Goal: Information Seeking & Learning: Learn about a topic

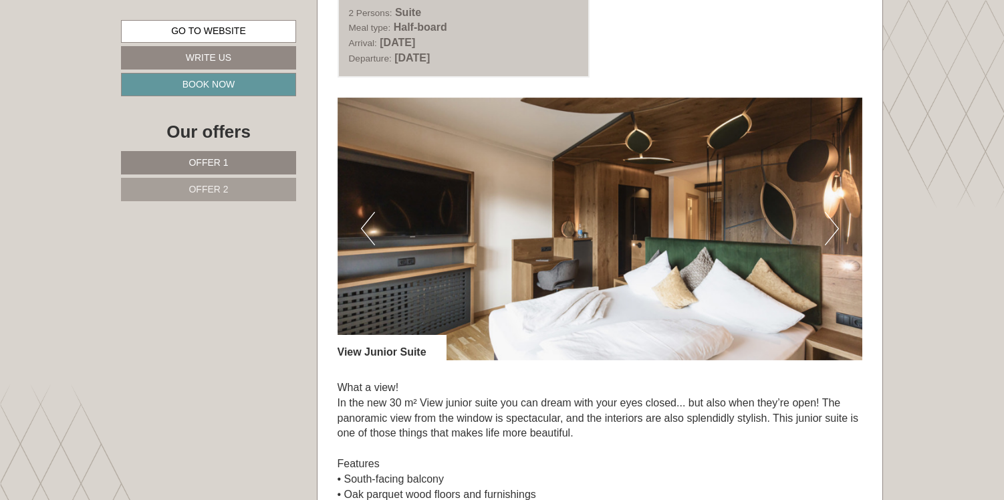
scroll to position [814, 0]
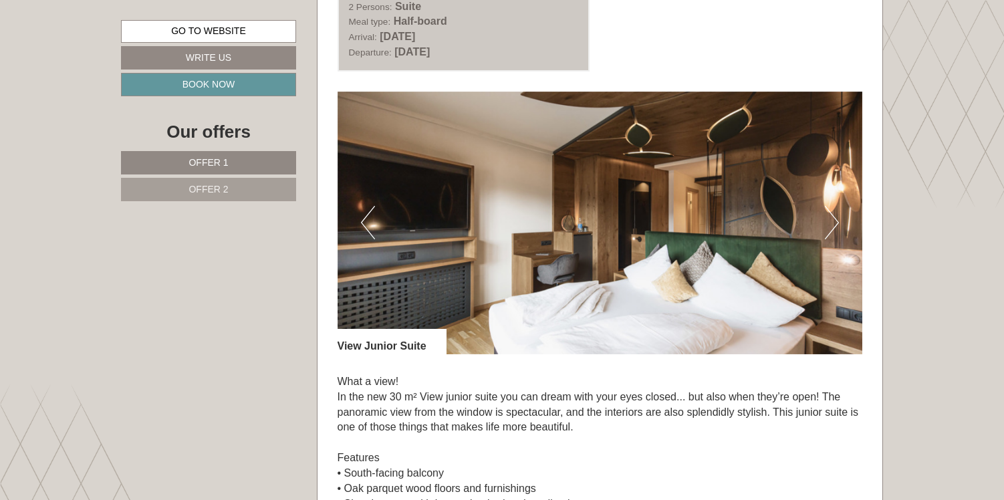
click at [830, 233] on button "Next" at bounding box center [832, 222] width 14 height 33
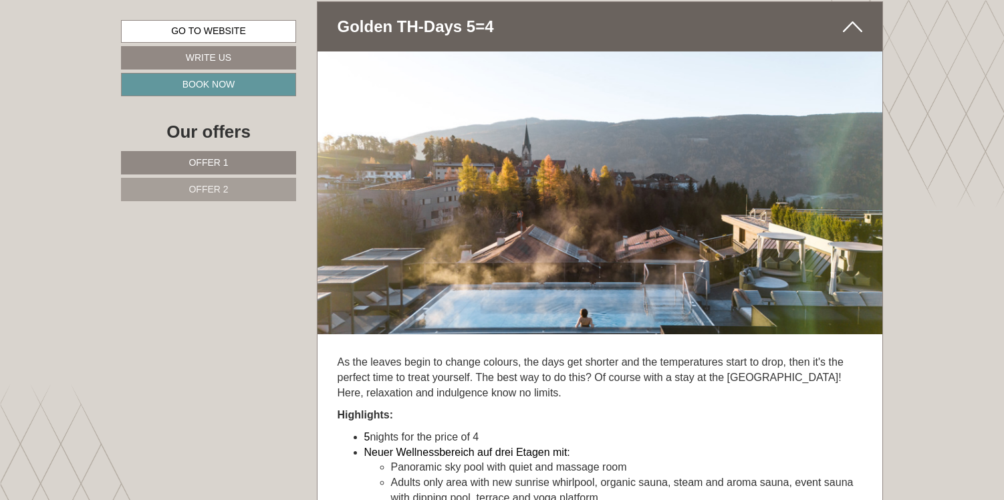
scroll to position [2778, 0]
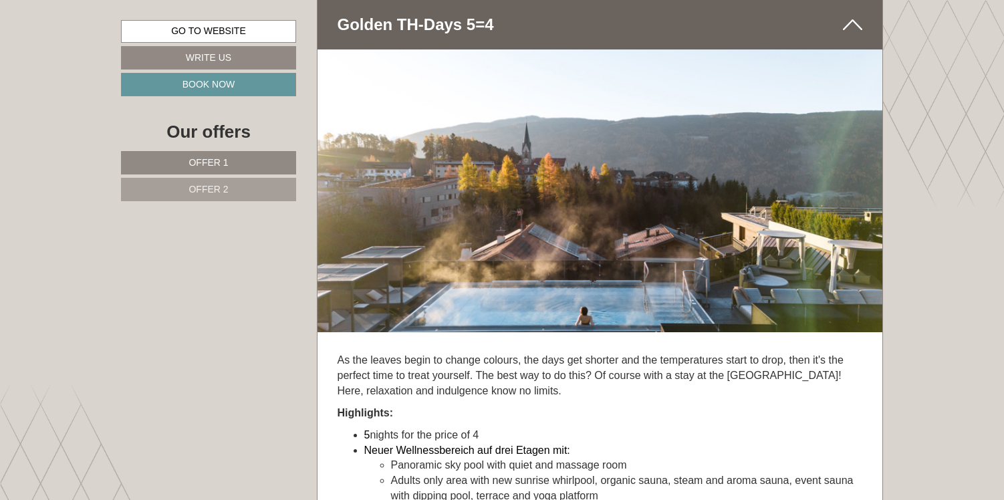
click at [856, 196] on img at bounding box center [599, 190] width 565 height 283
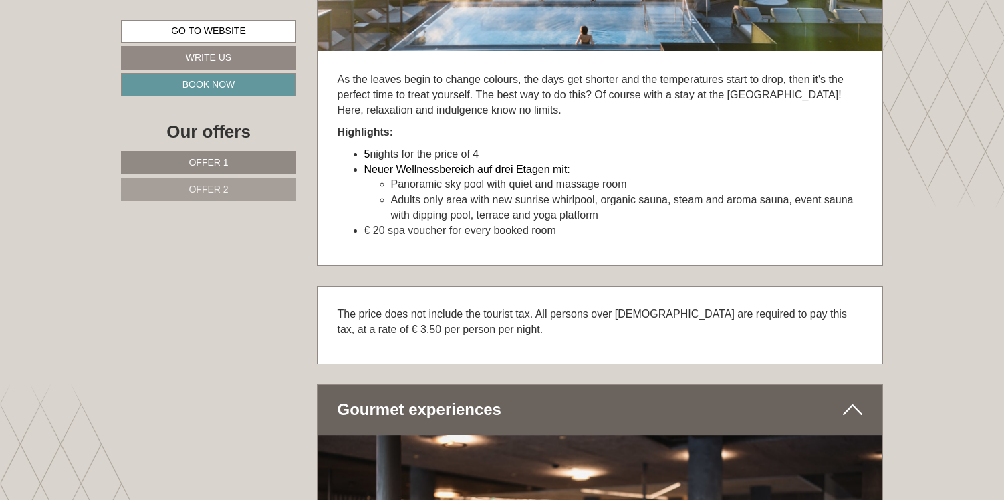
scroll to position [3061, 0]
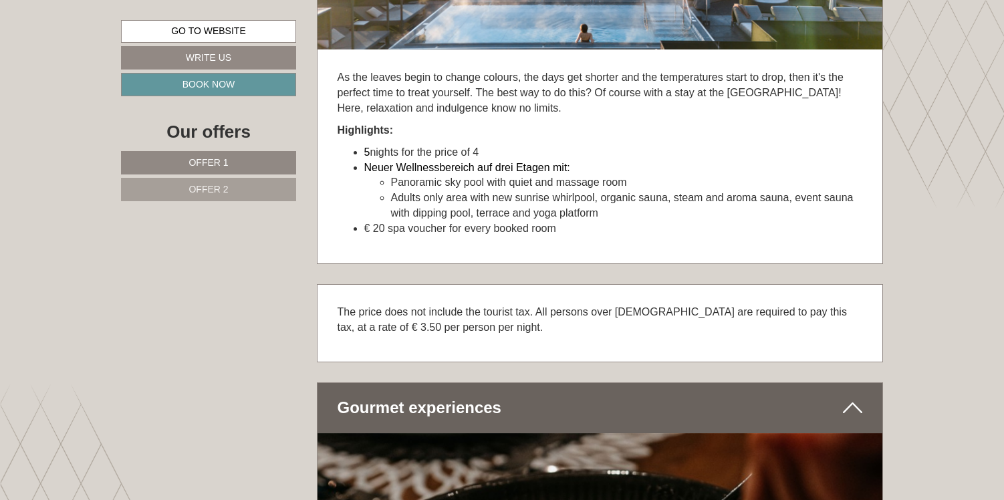
drag, startPoint x: 583, startPoint y: 233, endPoint x: 364, endPoint y: 149, distance: 234.8
click at [364, 149] on ul "5 nights for the price of 4 Neuer Wellnessbereich auf drei Etagen mit: Panorami…" at bounding box center [599, 191] width 525 height 92
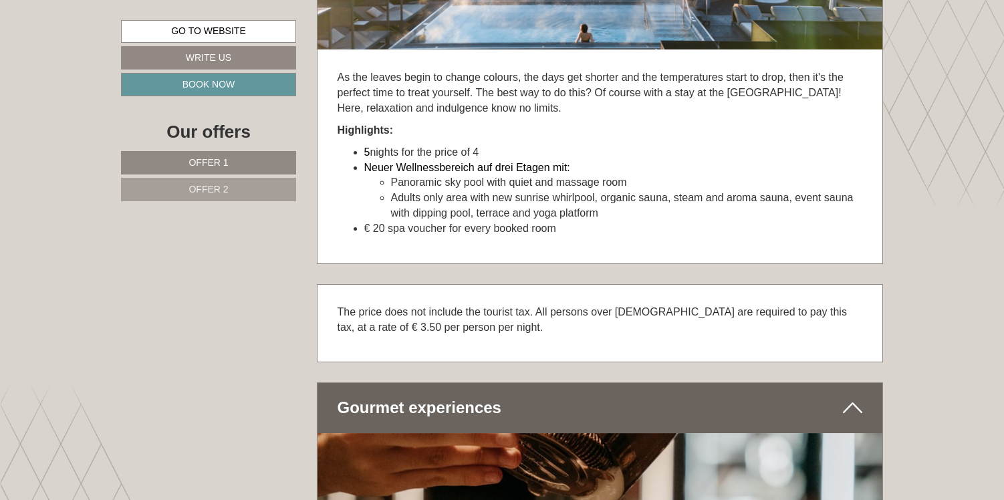
click at [363, 126] on div at bounding box center [363, 126] width 0 height 0
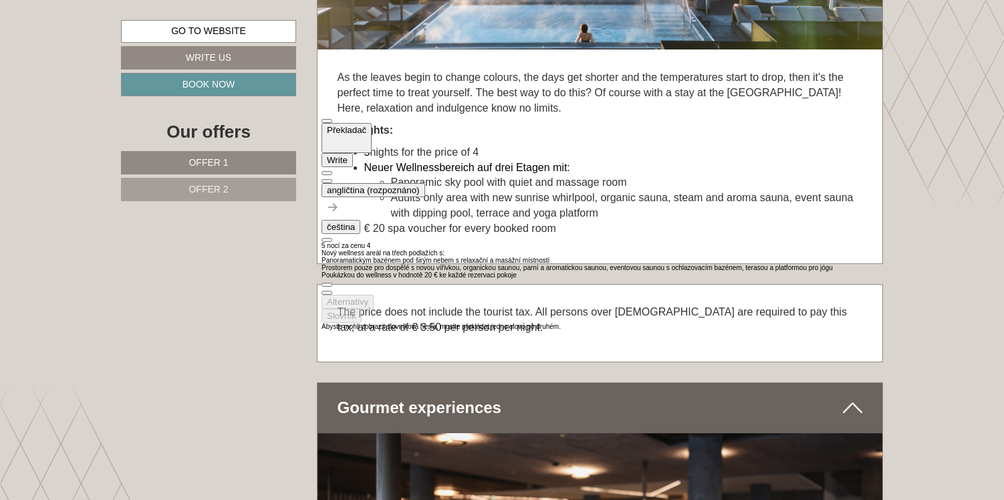
click at [734, 188] on li "Panoramic sky pool with quiet and massage room" at bounding box center [627, 182] width 472 height 15
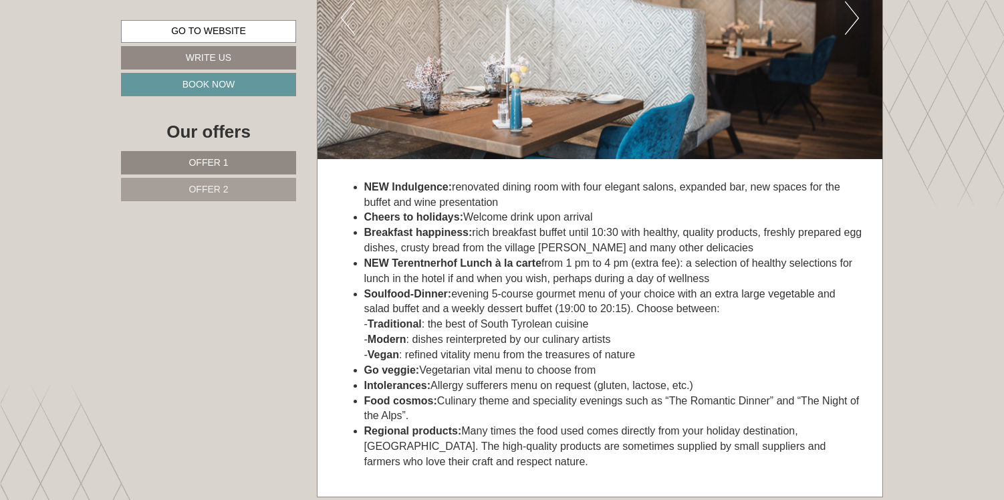
scroll to position [3623, 0]
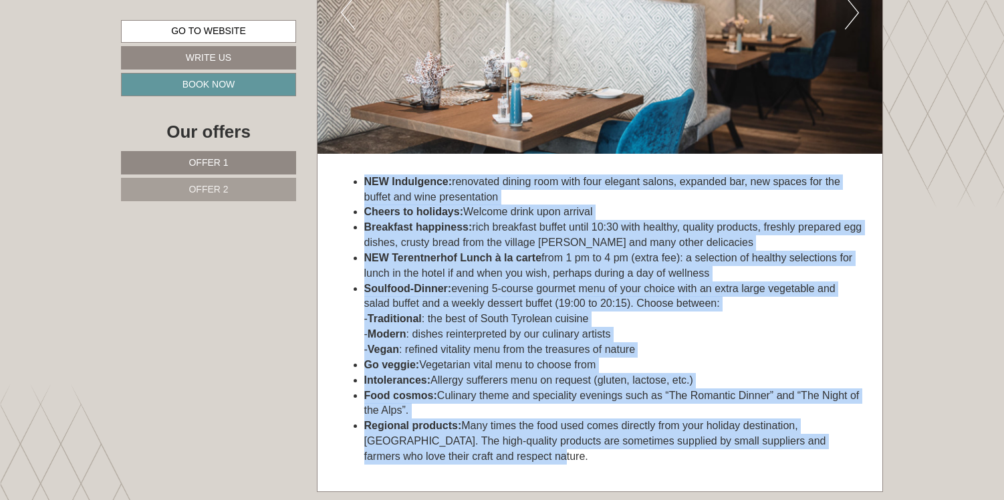
drag, startPoint x: 435, startPoint y: 458, endPoint x: 350, endPoint y: 179, distance: 291.3
click at [350, 179] on ul "NEW Indulgence: renovated dining room with four elegant salons, expanded bar, n…" at bounding box center [599, 319] width 525 height 290
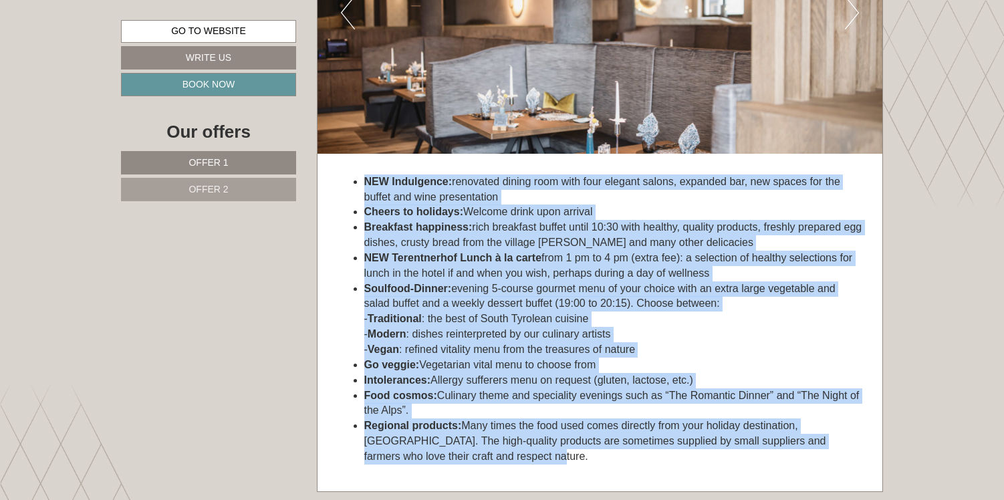
click at [363, 155] on div at bounding box center [363, 155] width 0 height 0
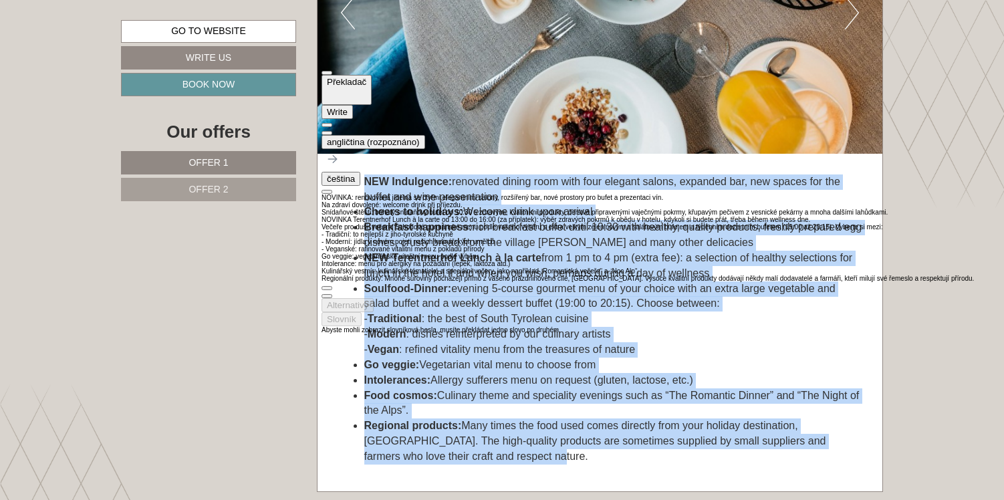
scroll to position [21, 0]
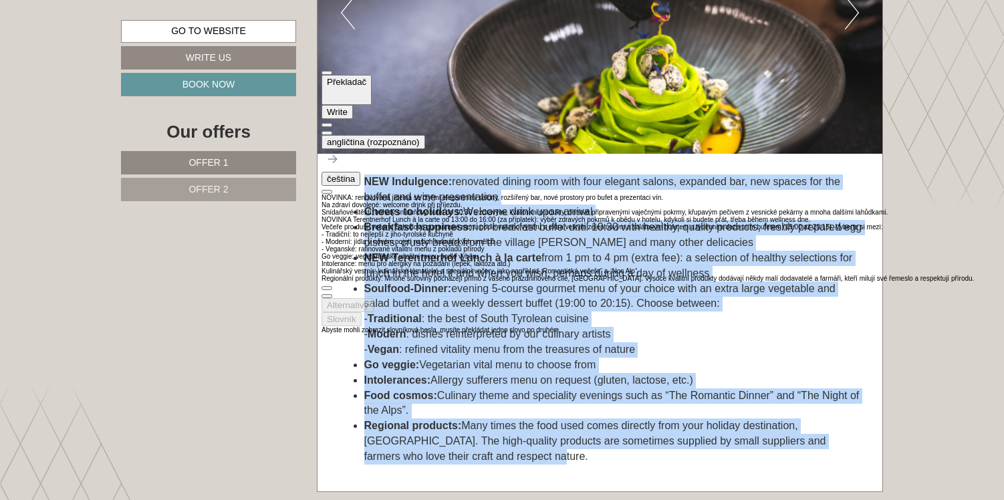
drag, startPoint x: 426, startPoint y: 184, endPoint x: 522, endPoint y: 188, distance: 96.3
click at [522, 194] on div "NOVINKA: renovovaná jídelna se čtyřmi elegantními salony, rozšířený bar, nové p…" at bounding box center [647, 238] width 652 height 88
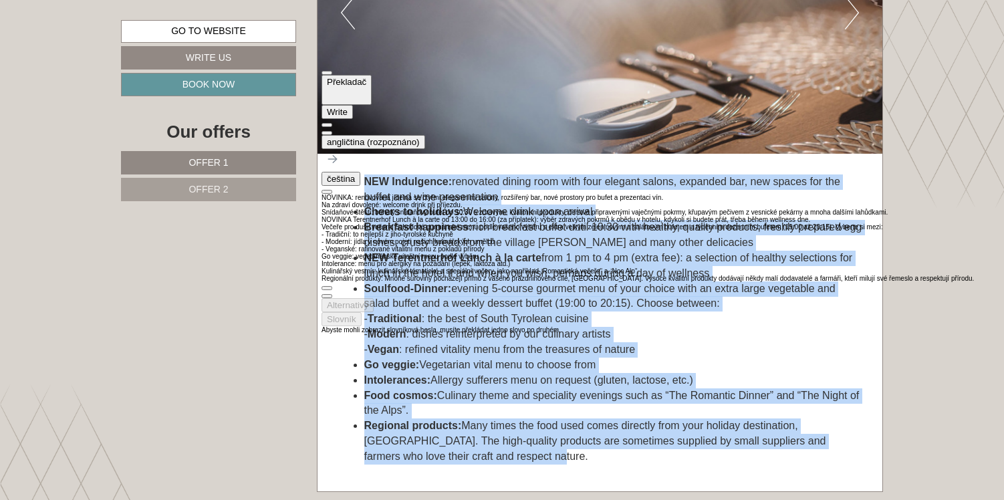
drag, startPoint x: 392, startPoint y: 200, endPoint x: 485, endPoint y: 201, distance: 93.6
click at [485, 201] on div "NOVINKA: renovovaná jídelna se čtyřmi elegantními salony, rozšířený bar, nové p…" at bounding box center [647, 238] width 652 height 88
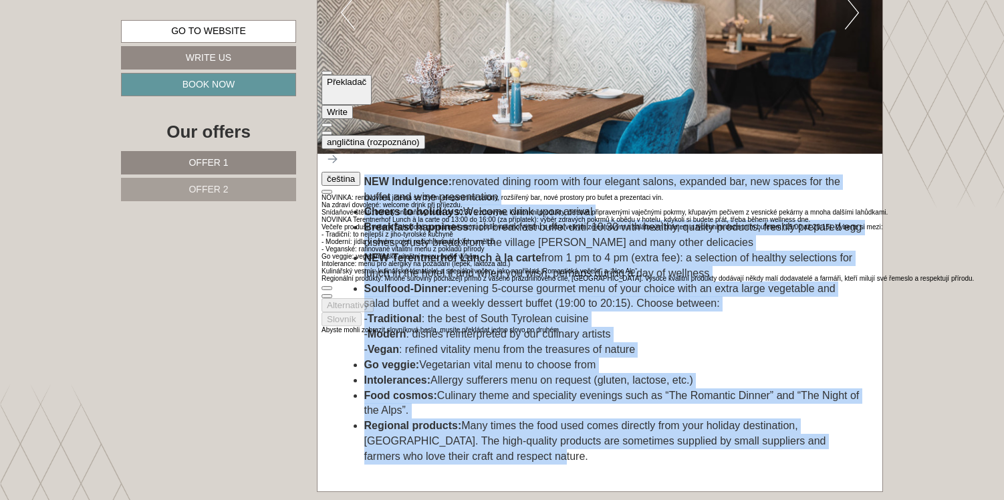
scroll to position [84, 0]
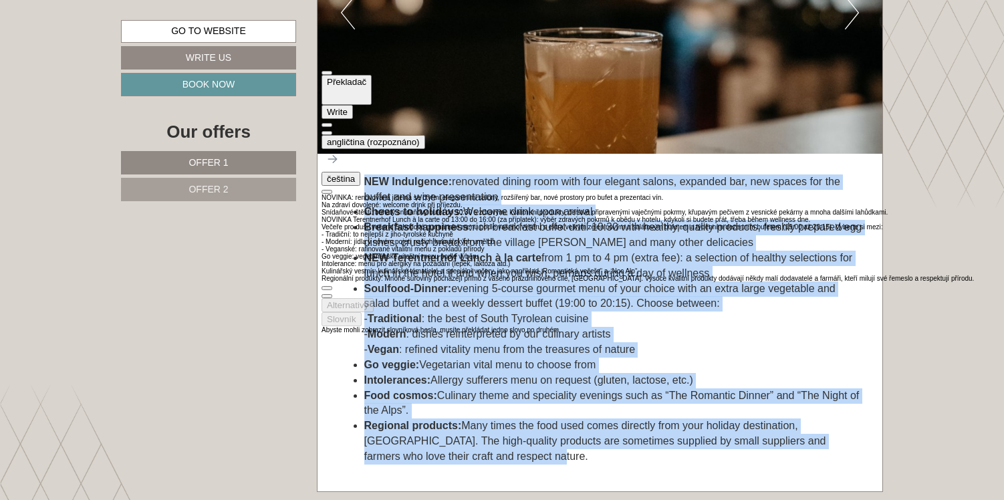
drag, startPoint x: 351, startPoint y: 184, endPoint x: 410, endPoint y: 184, distance: 58.8
click at [410, 194] on div "NOVINKA: renovovaná jídelna se čtyřmi elegantními salony, rozšířený bar, nové p…" at bounding box center [647, 238] width 652 height 88
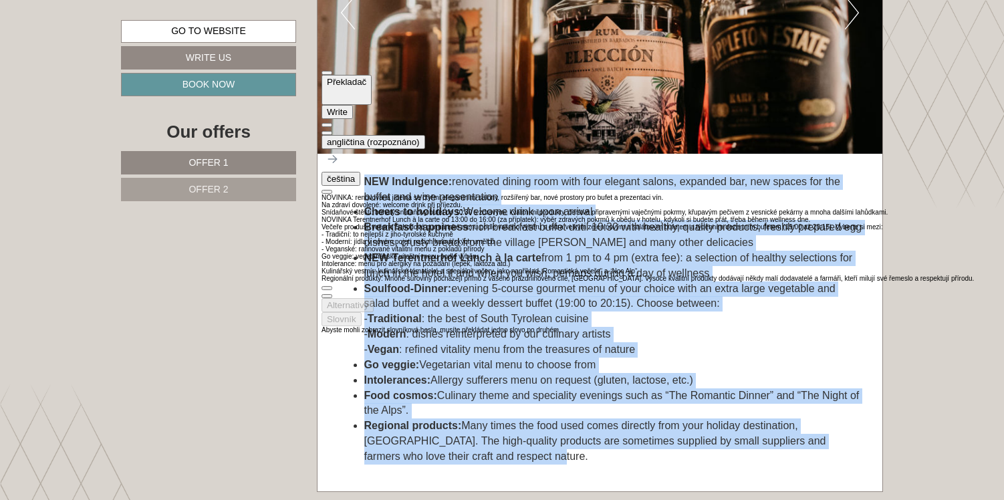
drag, startPoint x: 426, startPoint y: 184, endPoint x: 454, endPoint y: 176, distance: 29.2
click at [457, 194] on div "NOVINKA: renovovaná jídelna se čtyřmi elegantními salony, rozšířený bar, nové p…" at bounding box center [647, 238] width 652 height 88
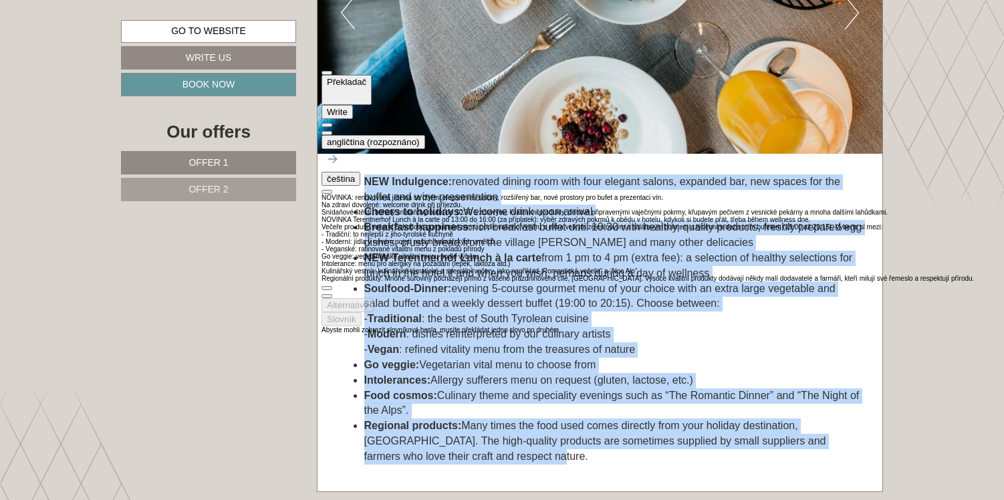
scroll to position [118, 0]
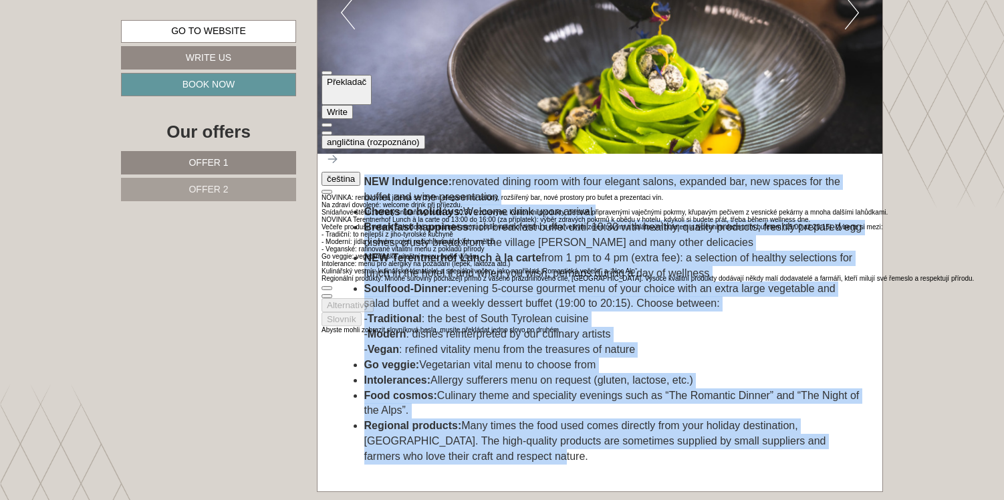
drag, startPoint x: 451, startPoint y: 180, endPoint x: 526, endPoint y: 183, distance: 74.9
click at [526, 194] on div "NOVINKA: renovovaná jídelna se čtyřmi elegantními salony, rozšířený bar, nové p…" at bounding box center [647, 238] width 652 height 88
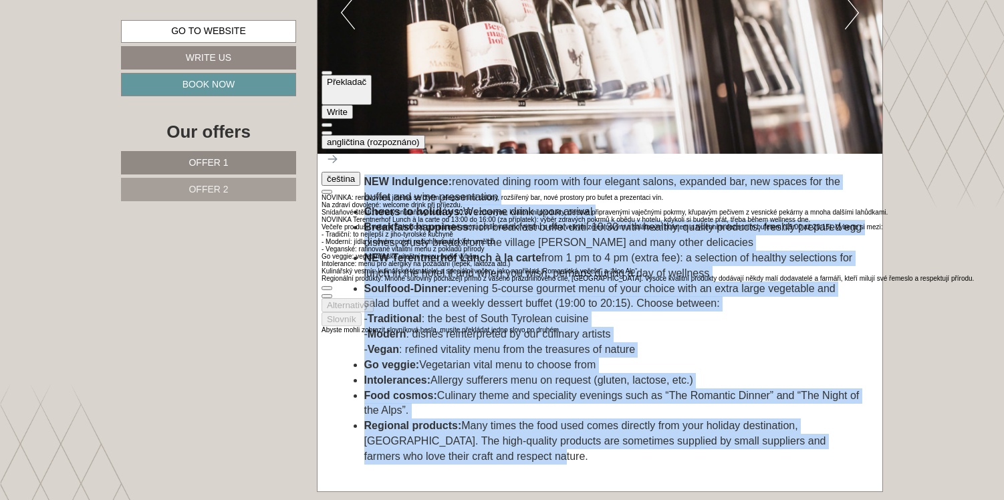
drag, startPoint x: 367, startPoint y: 190, endPoint x: 486, endPoint y: 186, distance: 119.0
click at [487, 194] on div "NOVINKA: renovovaná jídelna se čtyřmi elegantními salony, rozšířený bar, nové p…" at bounding box center [647, 238] width 652 height 88
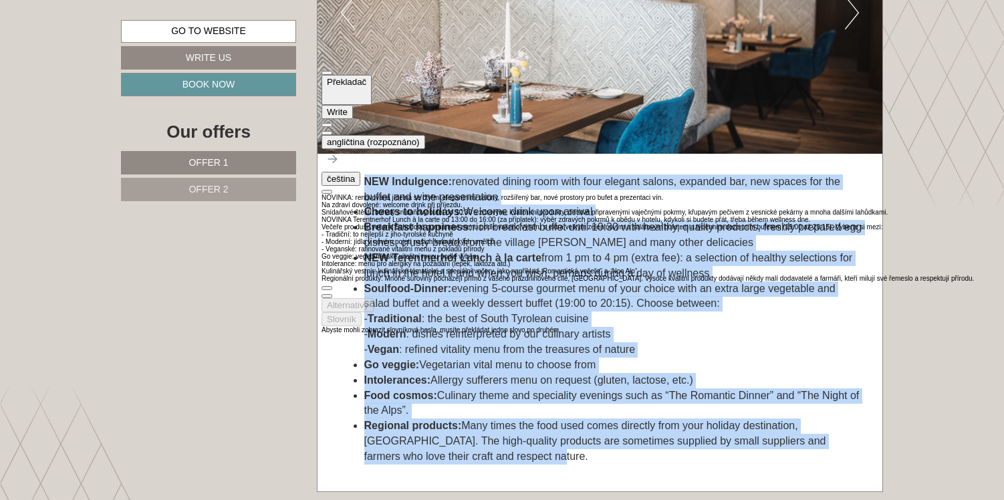
scroll to position [129, 0]
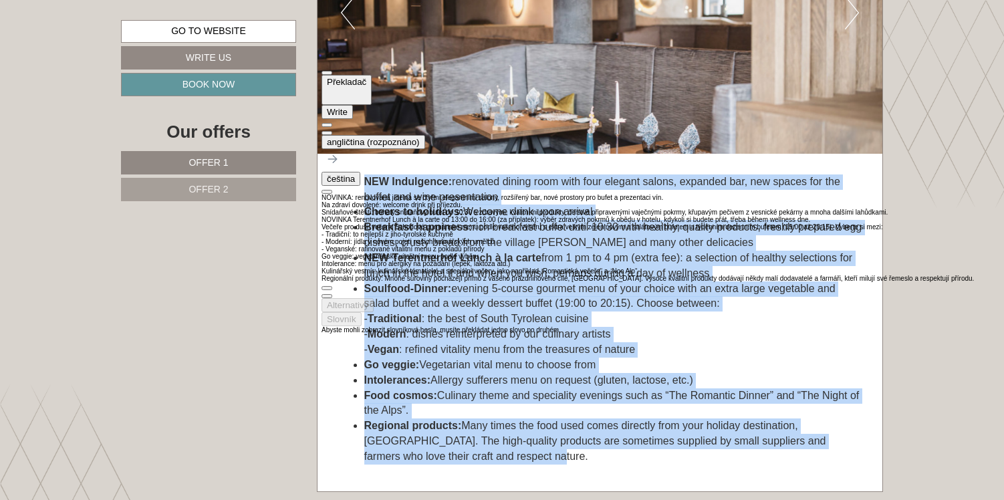
drag, startPoint x: 386, startPoint y: 214, endPoint x: 416, endPoint y: 214, distance: 30.1
click at [416, 214] on div "NOVINKA: renovovaná jídelna se čtyřmi elegantními salony, rozšířený bar, nové p…" at bounding box center [647, 238] width 652 height 88
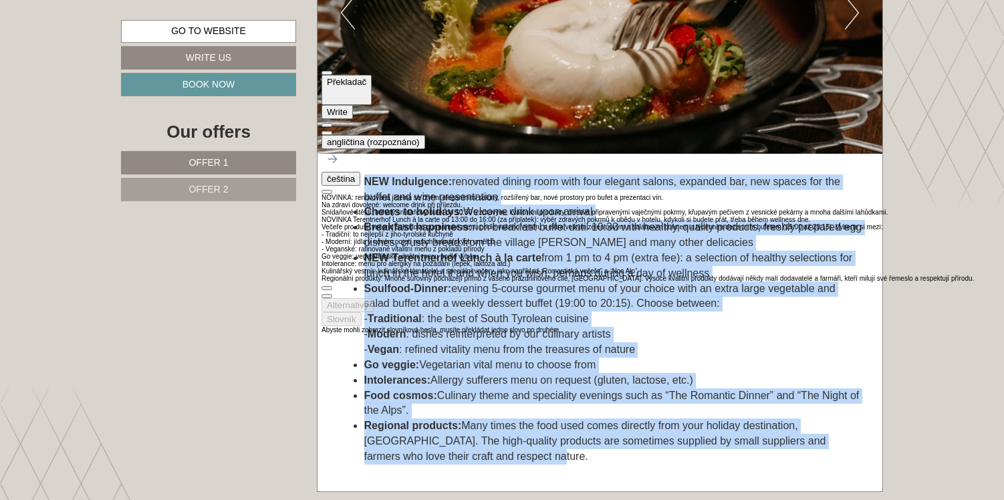
scroll to position [3632, 0]
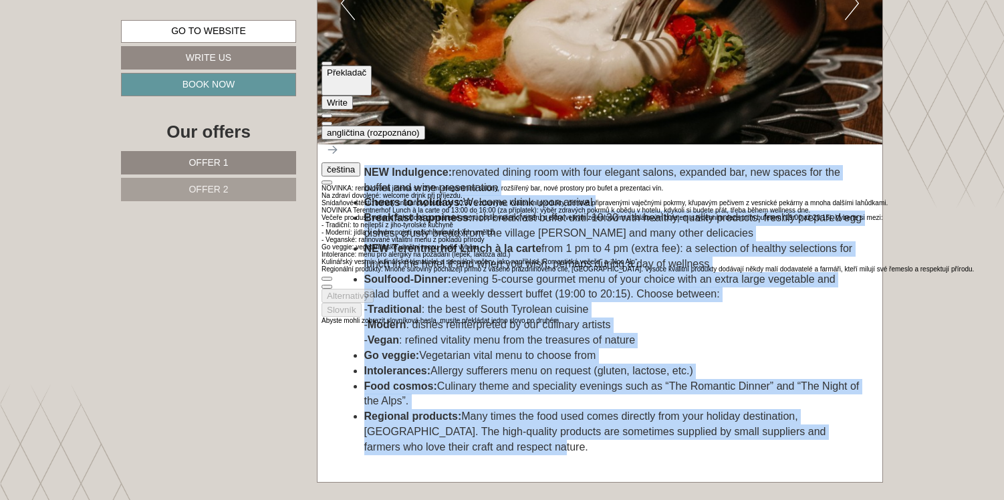
drag, startPoint x: 392, startPoint y: 215, endPoint x: 448, endPoint y: 216, distance: 56.1
click at [448, 216] on div "NOVINKA: renovovaná jídelna se čtyřmi elegantními salony, rozšířený bar, nové p…" at bounding box center [647, 228] width 652 height 88
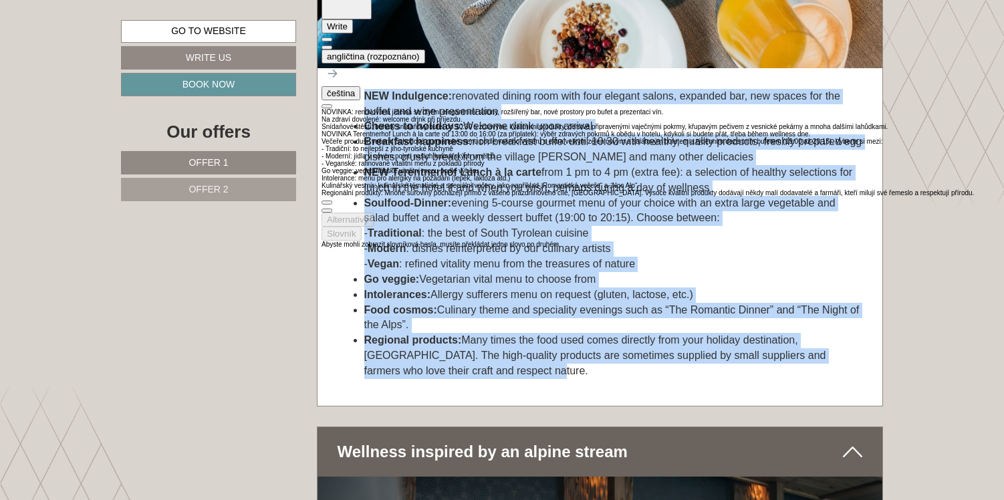
scroll to position [3671, 0]
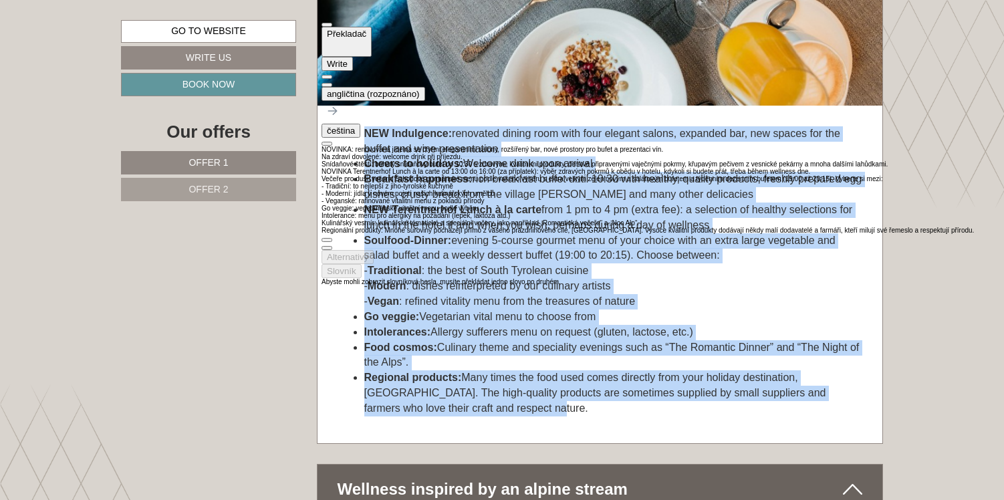
click at [332, 83] on button at bounding box center [326, 85] width 11 height 4
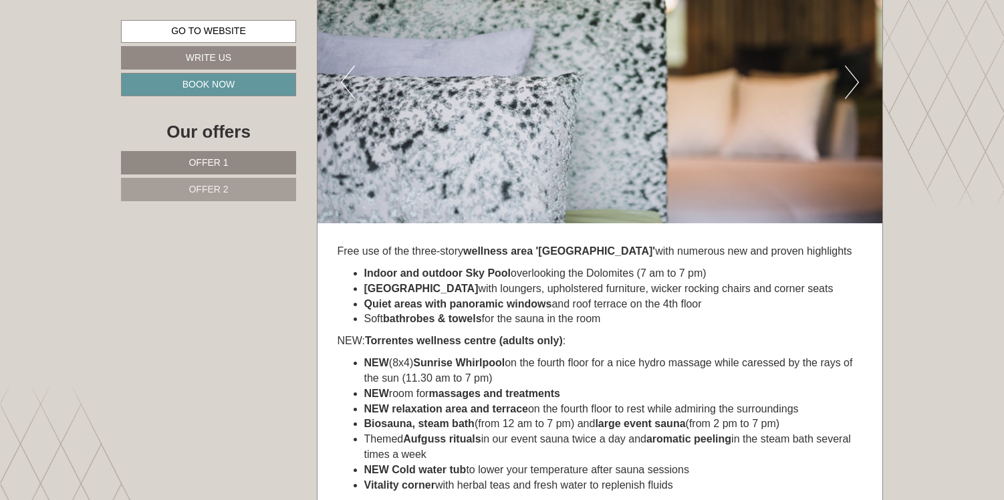
scroll to position [4379, 0]
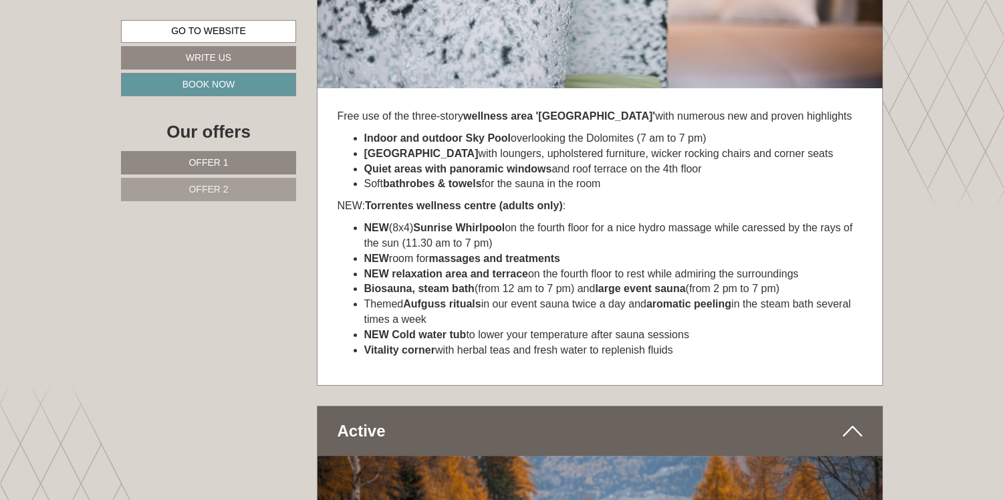
drag, startPoint x: 687, startPoint y: 350, endPoint x: 338, endPoint y: 116, distance: 419.9
click at [338, 116] on div "Free use of the three-story wellness area 'Torrentes' with numerous new and pro…" at bounding box center [599, 237] width 565 height 296
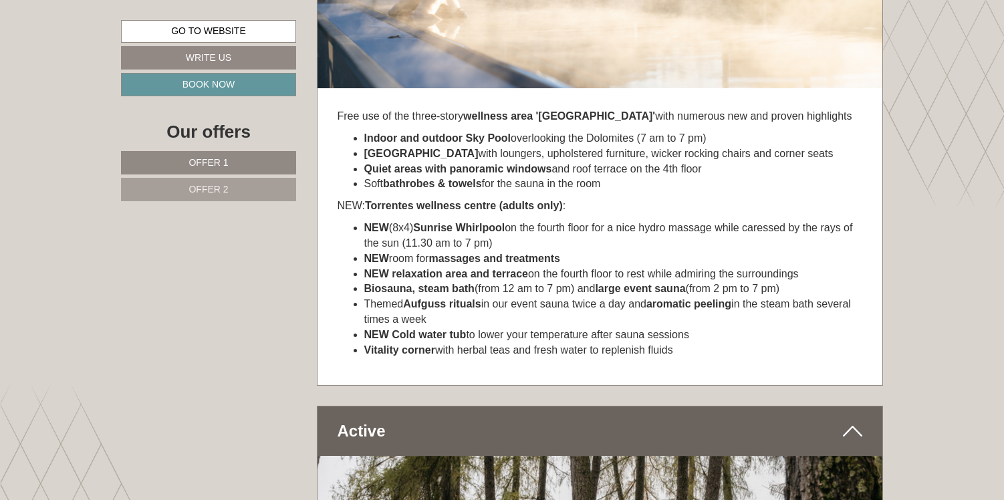
click at [337, 90] on div at bounding box center [337, 90] width 0 height 0
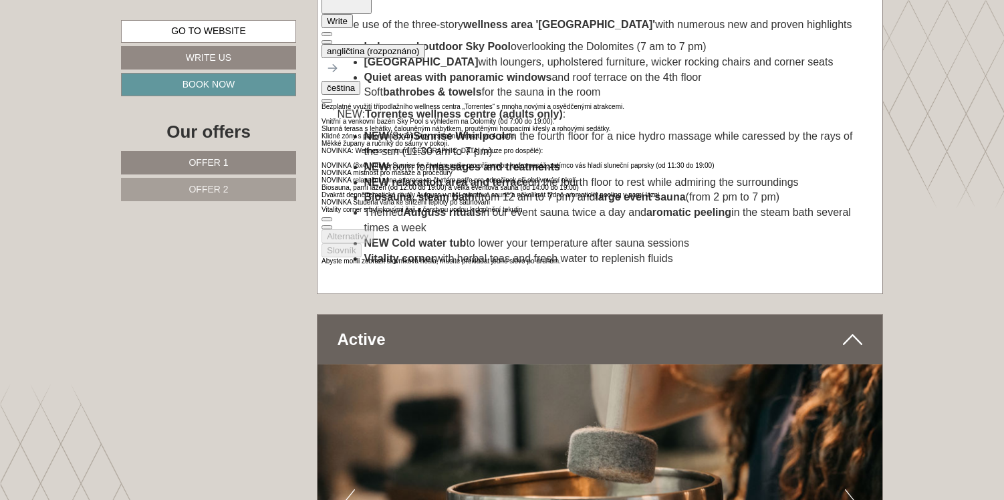
scroll to position [4482, 0]
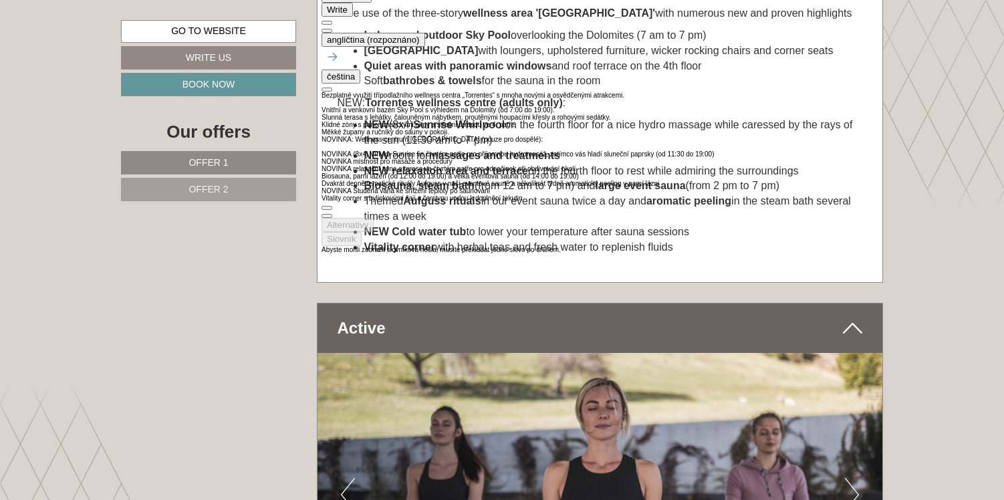
click at [730, 249] on li "Vitality corner with herbal teas and fresh water to replenish fluids" at bounding box center [613, 247] width 498 height 15
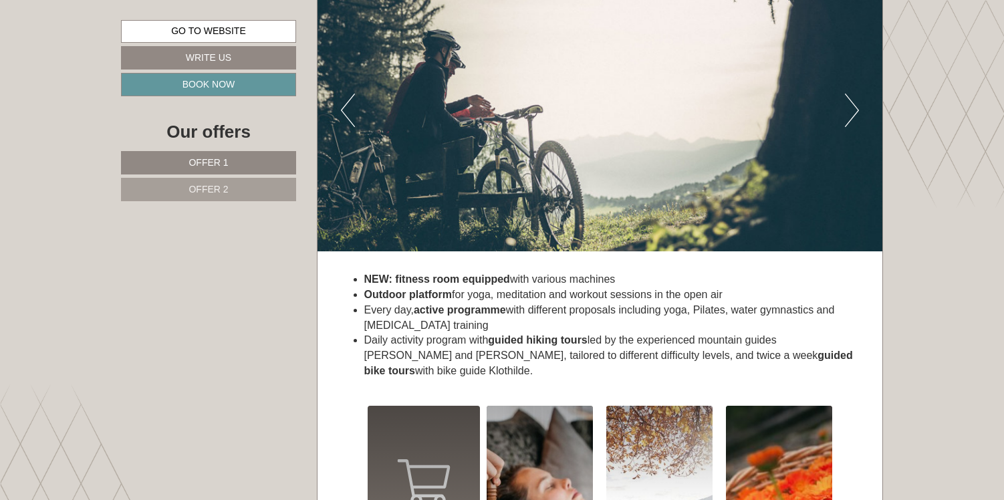
scroll to position [4872, 0]
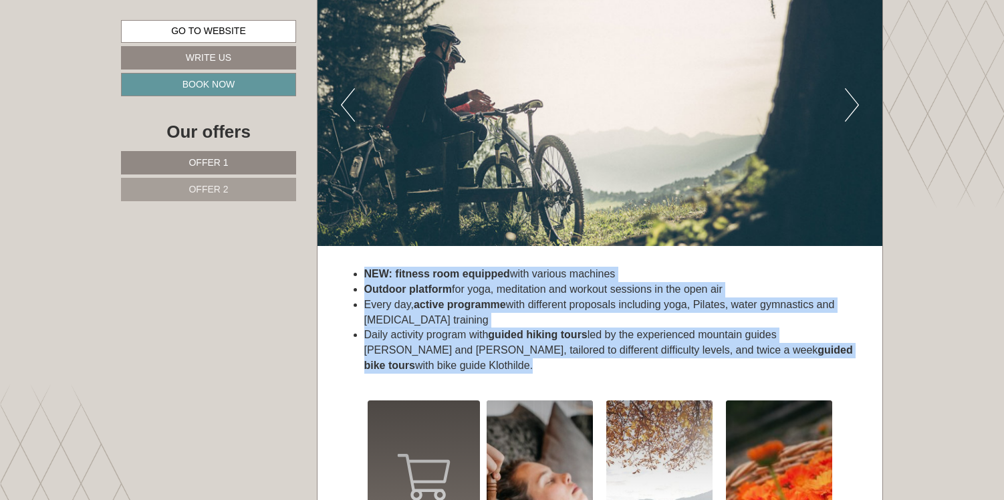
drag, startPoint x: 420, startPoint y: 372, endPoint x: 371, endPoint y: 262, distance: 120.3
click at [371, 262] on div "NEW: fitness room equipped with various machines Outdoor platform for yoga, med…" at bounding box center [599, 497] width 565 height 500
click at [363, 248] on div at bounding box center [363, 248] width 0 height 0
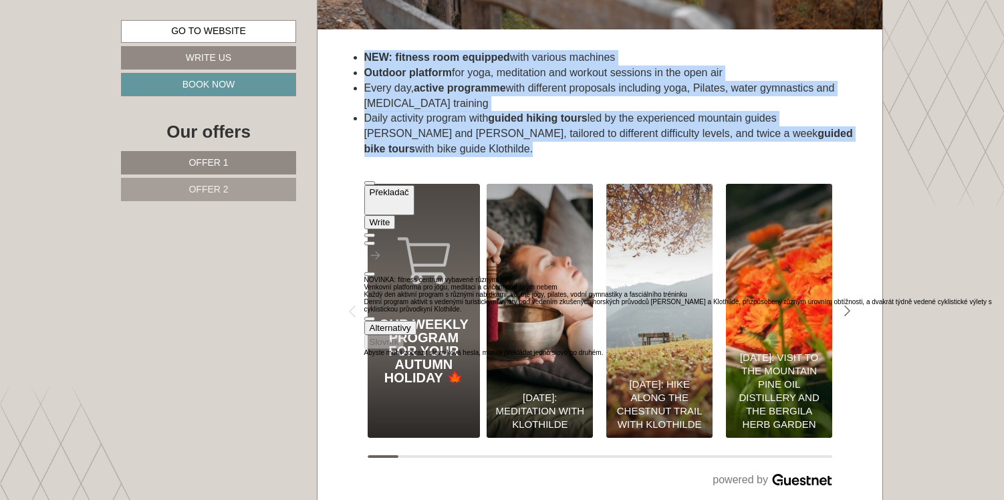
scroll to position [5222, 0]
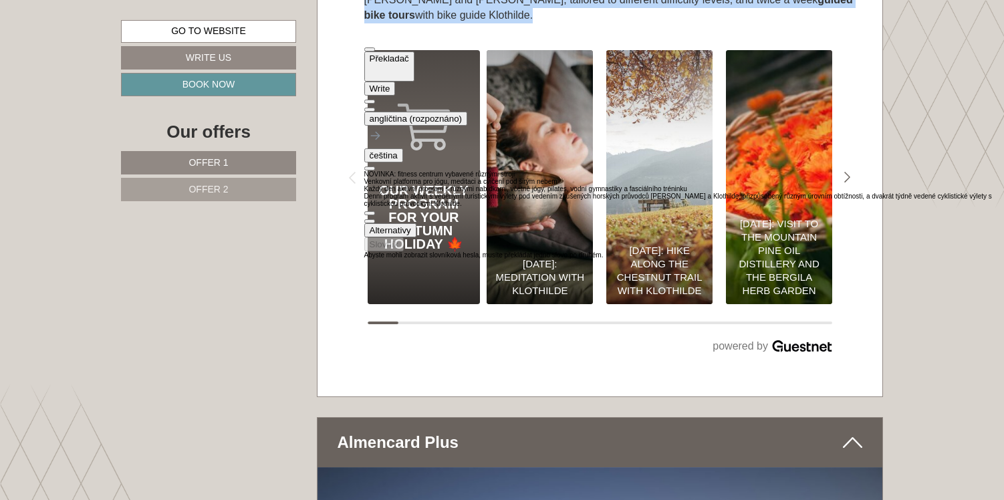
drag, startPoint x: 412, startPoint y: 168, endPoint x: 474, endPoint y: 173, distance: 61.6
click at [474, 173] on div "NOVINKA: fitness centrum vybavené různými stroji Venkovní platforma pro jógu, m…" at bounding box center [684, 188] width 640 height 37
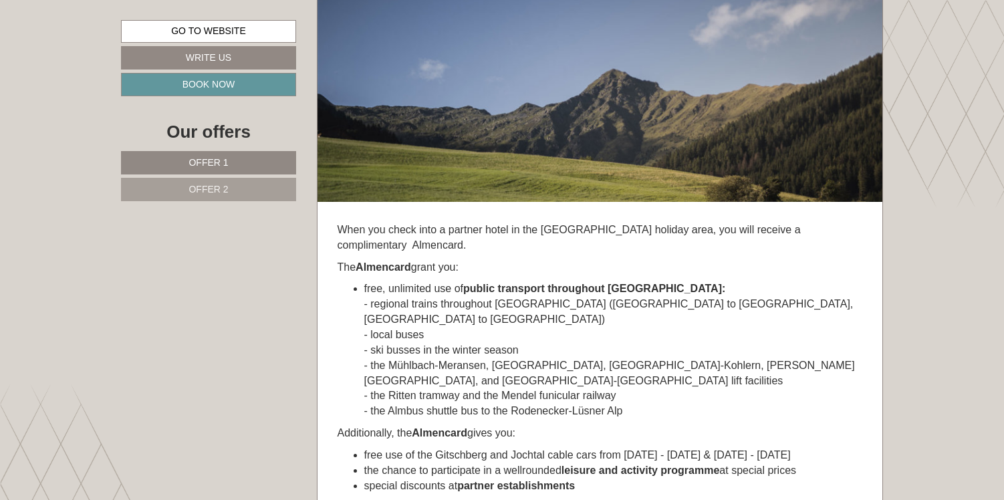
scroll to position [5796, 0]
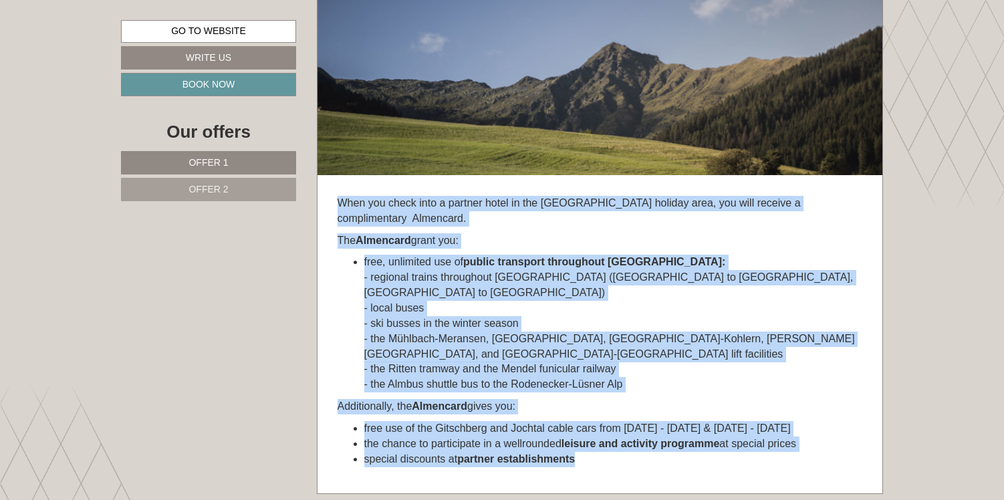
drag, startPoint x: 583, startPoint y: 435, endPoint x: 325, endPoint y: 150, distance: 384.5
click at [325, 150] on div "When you check into a partner hotel in the Gitschberg Jochtal holiday area, you…" at bounding box center [599, 192] width 565 height 601
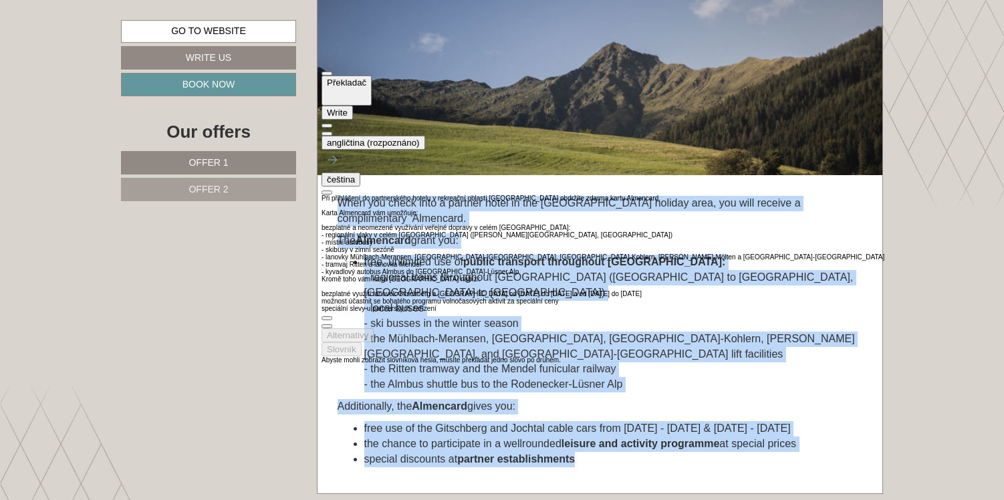
scroll to position [1, 0]
drag, startPoint x: 346, startPoint y: 231, endPoint x: 488, endPoint y: 232, distance: 141.7
click at [488, 232] on div "Při přihlášení do partnerského hotelu v rekreační oblasti Gitschberg Jochtal ob…" at bounding box center [602, 253] width 563 height 118
click at [445, 295] on div "Při přihlášení do partnerského hotelu v rekreační oblasti Gitschberg Jochtal ob…" at bounding box center [602, 253] width 563 height 118
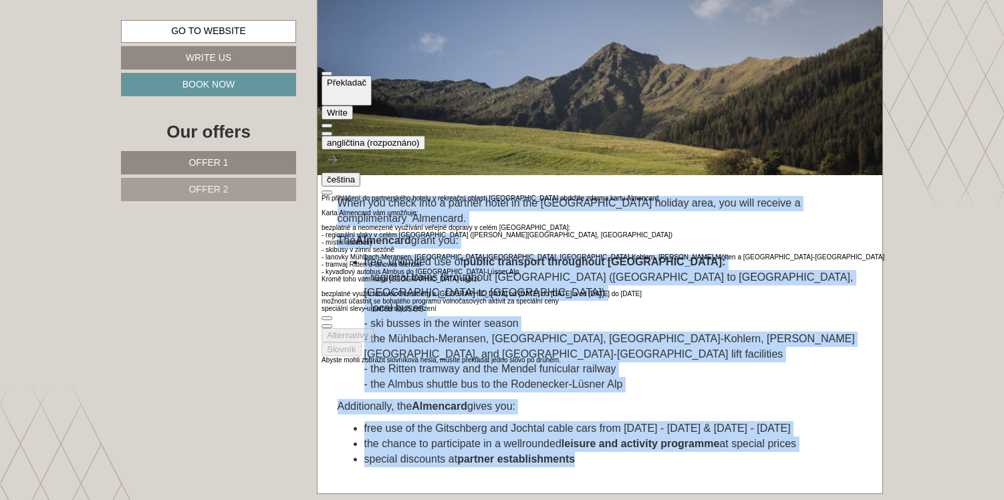
click at [332, 132] on button at bounding box center [326, 134] width 11 height 4
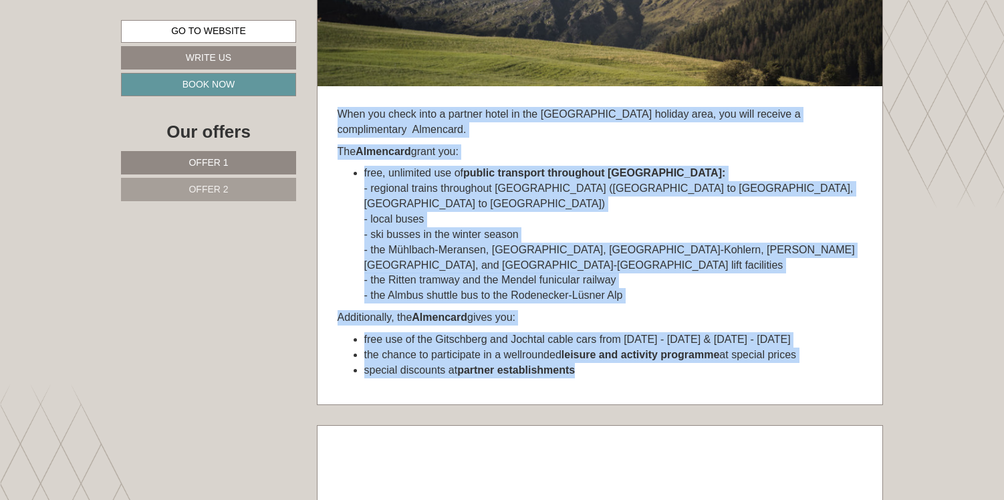
scroll to position [5935, 0]
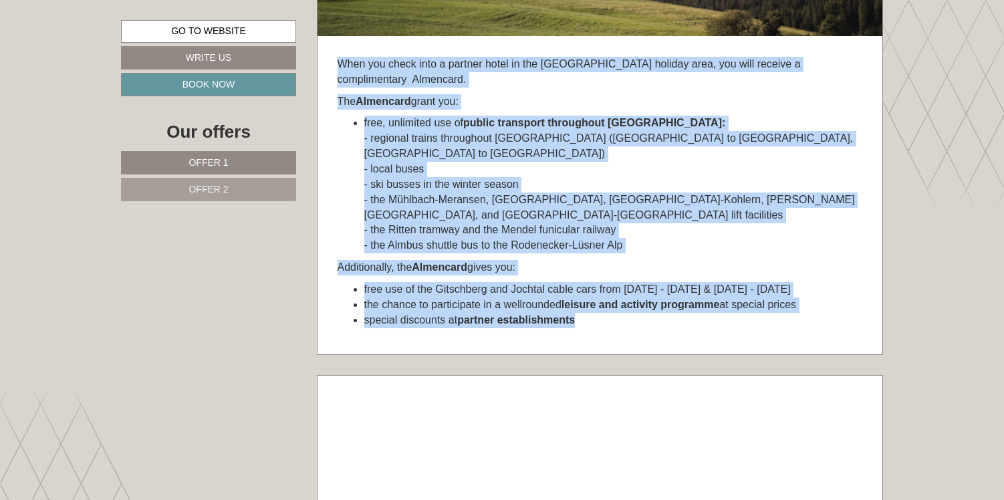
click at [535, 282] on li "free use of the Gitschberg and Jochtal cable cars from 29.05. - 11.07.2025 & 15…" at bounding box center [613, 289] width 498 height 15
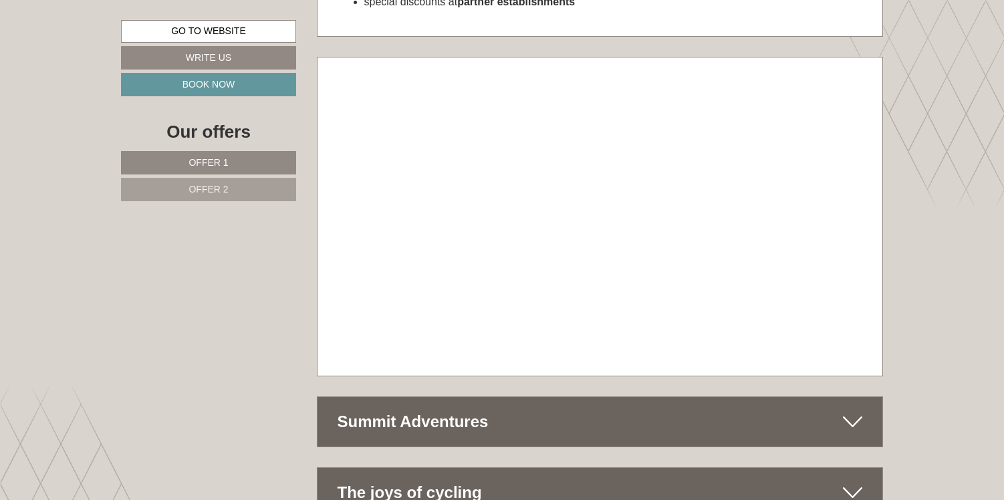
scroll to position [6239, 0]
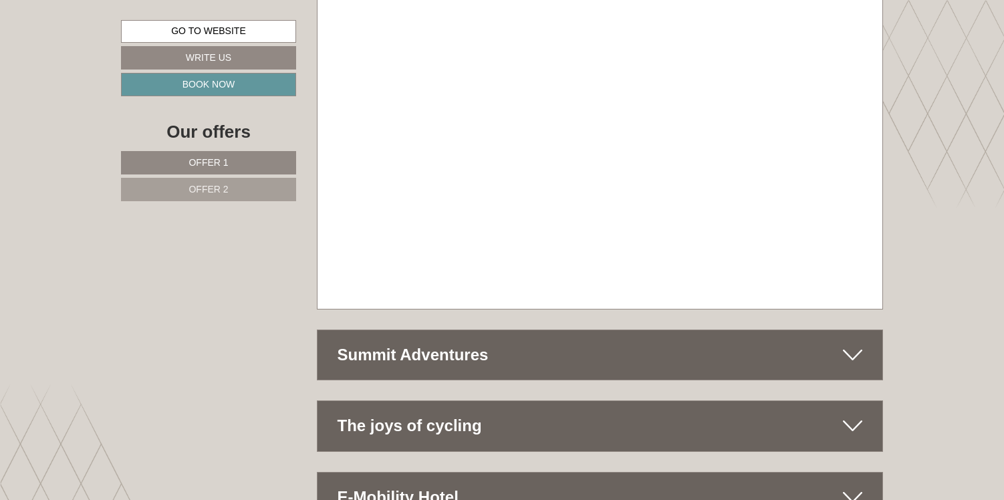
scroll to position [6328, 0]
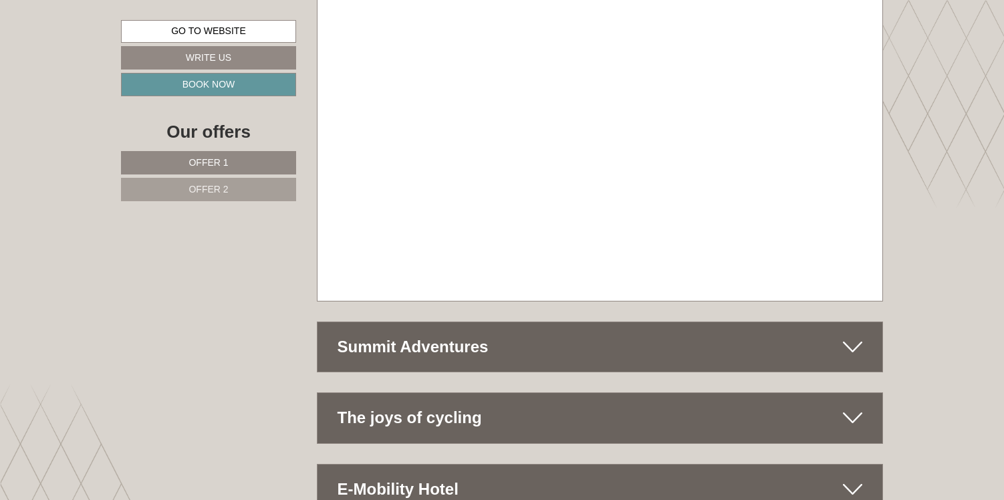
click at [843, 335] on icon at bounding box center [852, 346] width 19 height 23
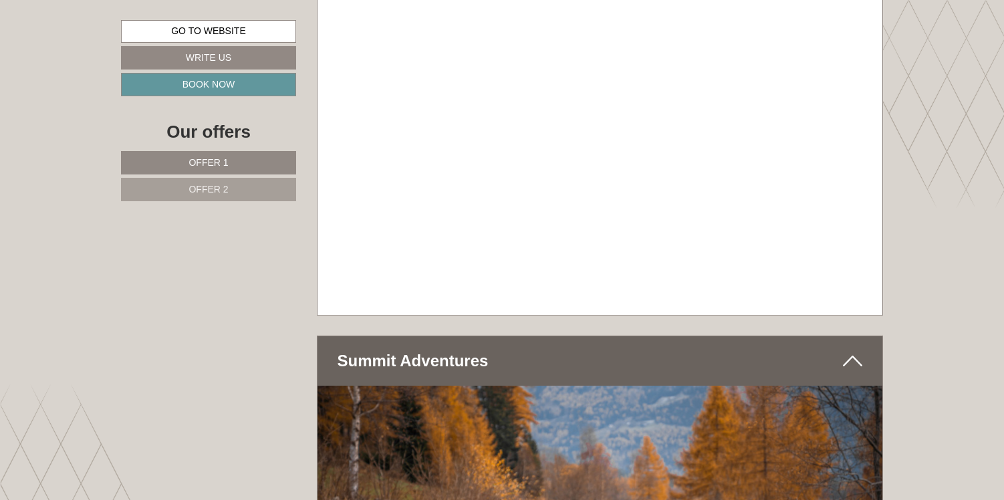
scroll to position [6325, 0]
